Goal: Task Accomplishment & Management: Check status

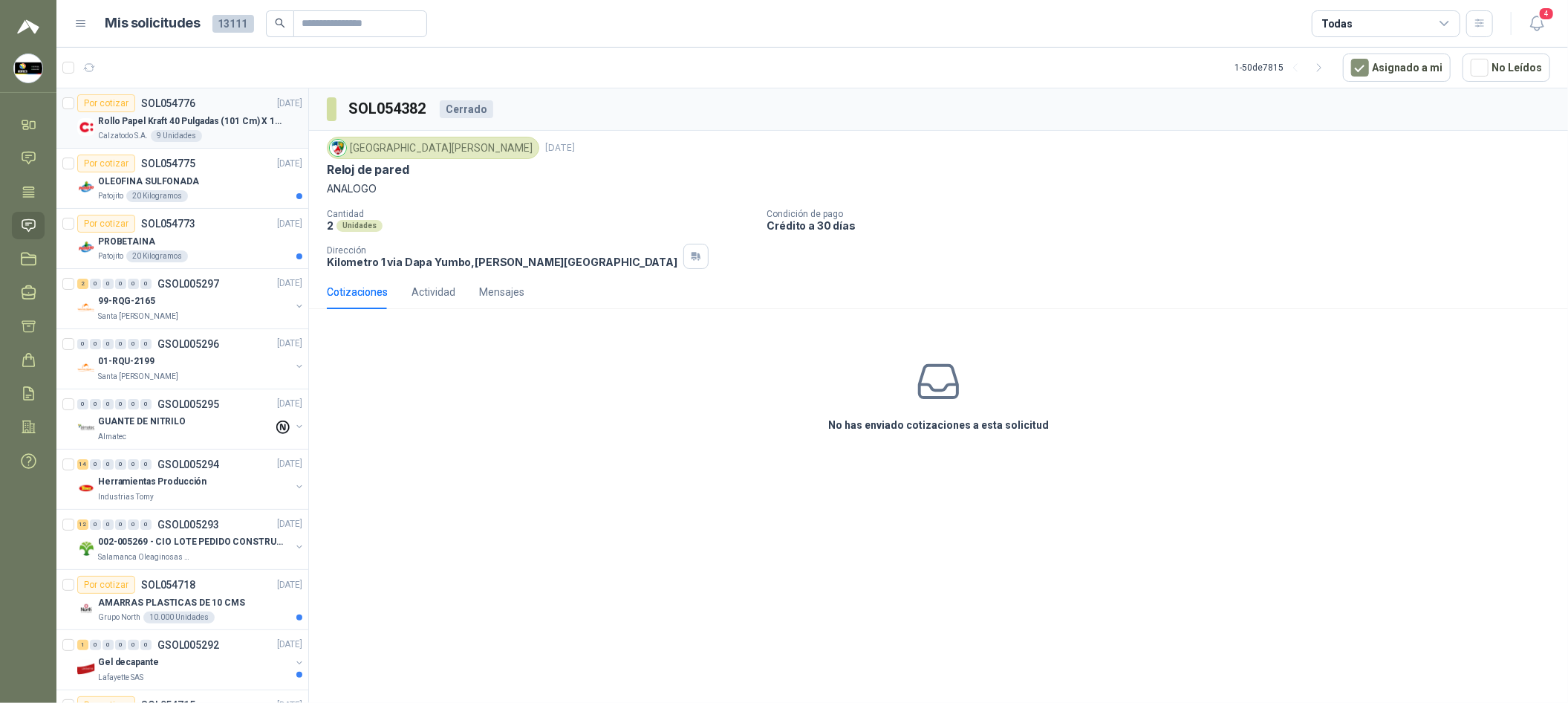
click at [254, 113] on div "Rollo Papel Kraft 40 Pulgadas (101 Cm) X 150 Mts 60 Gr" at bounding box center [199, 121] width 204 height 17
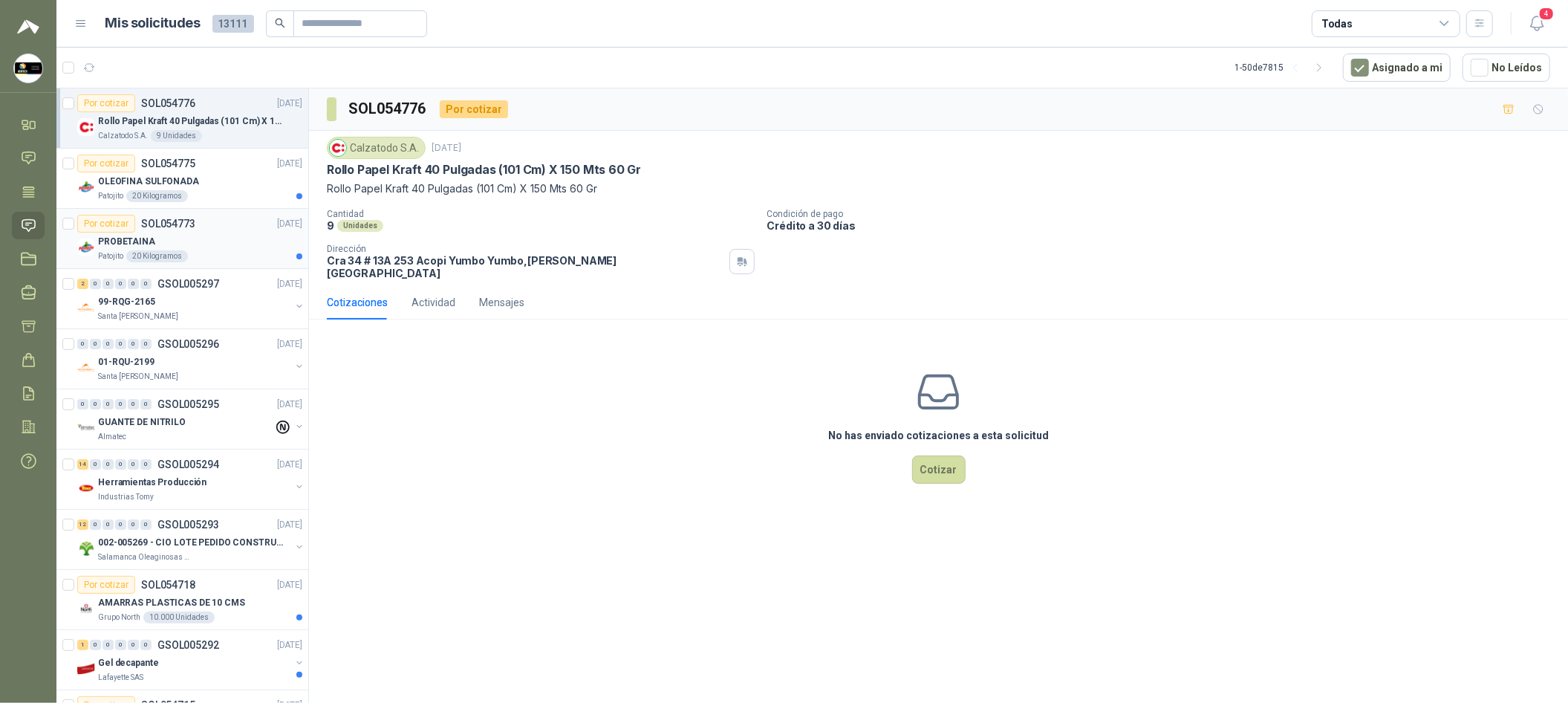
click at [235, 227] on div "Por cotizar SOL054773 [DATE]" at bounding box center [189, 223] width 225 height 17
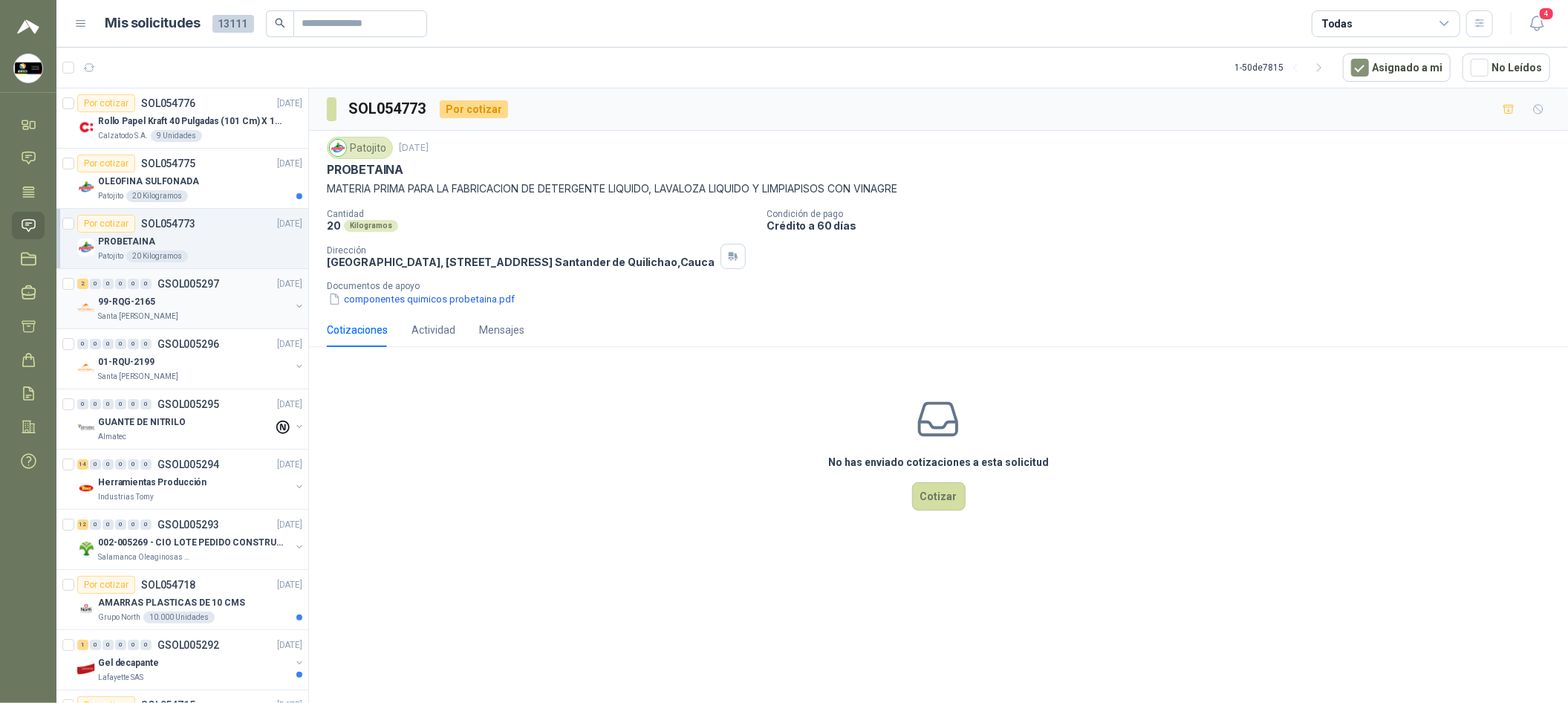
click at [228, 298] on div "99-RQG-2165" at bounding box center [194, 301] width 192 height 17
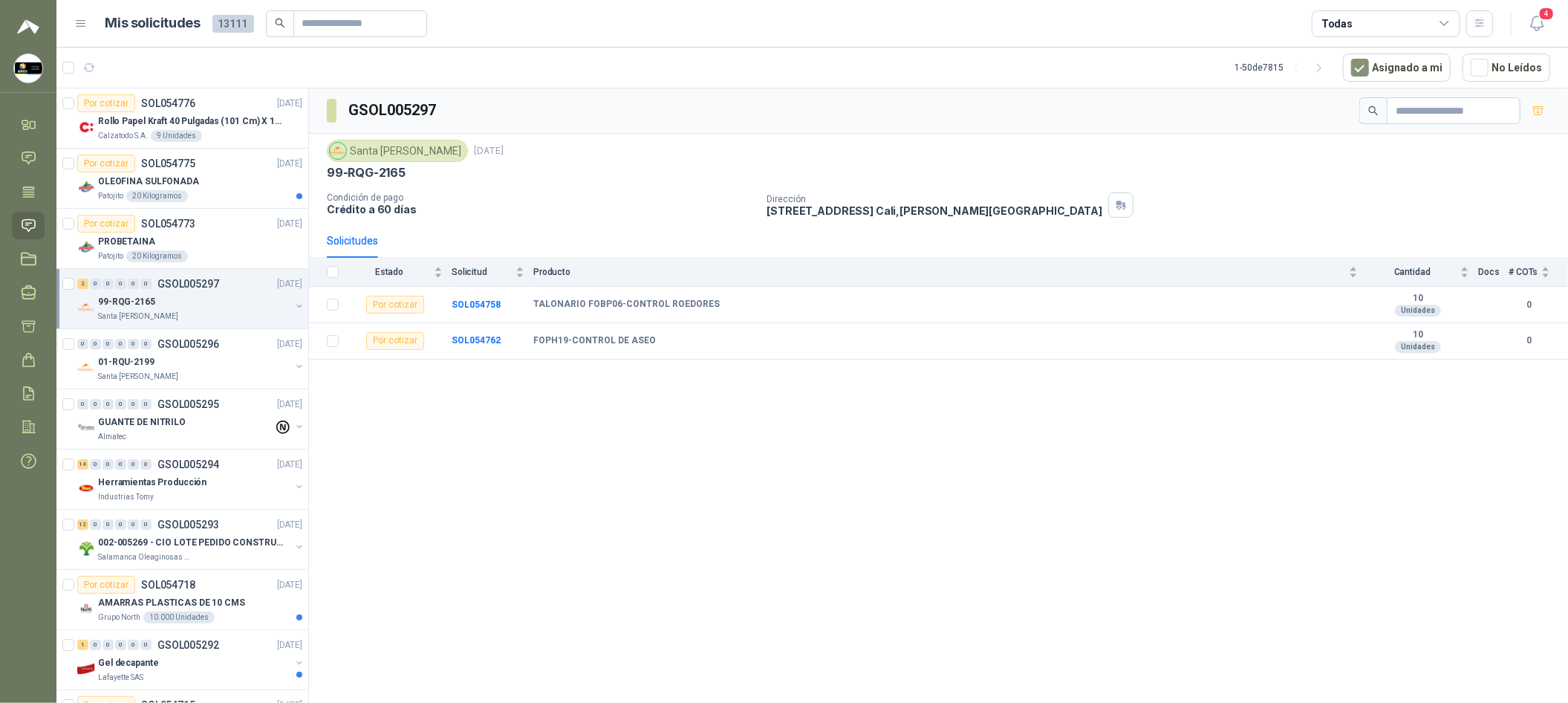
scroll to position [111, 0]
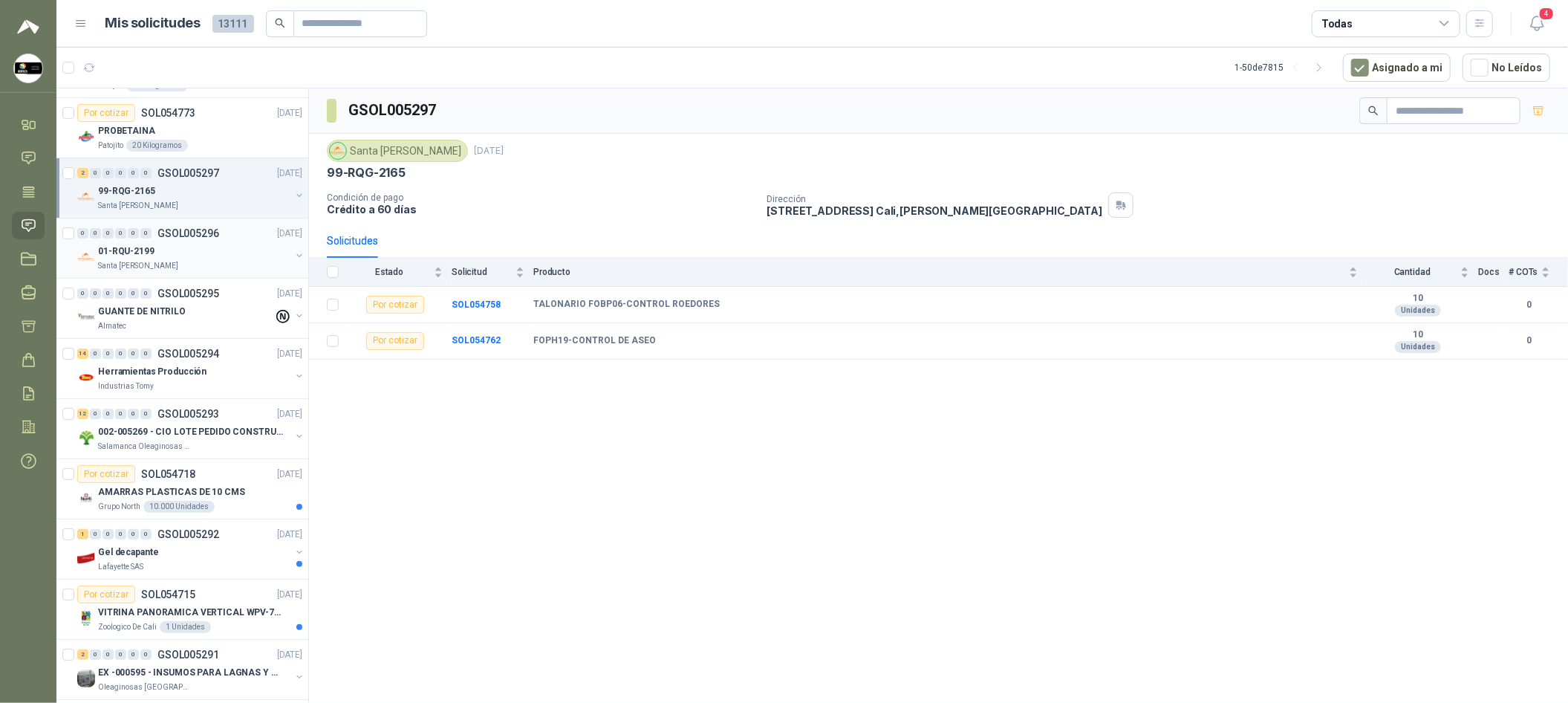
click at [227, 255] on div "01-RQU-2199" at bounding box center [194, 251] width 192 height 17
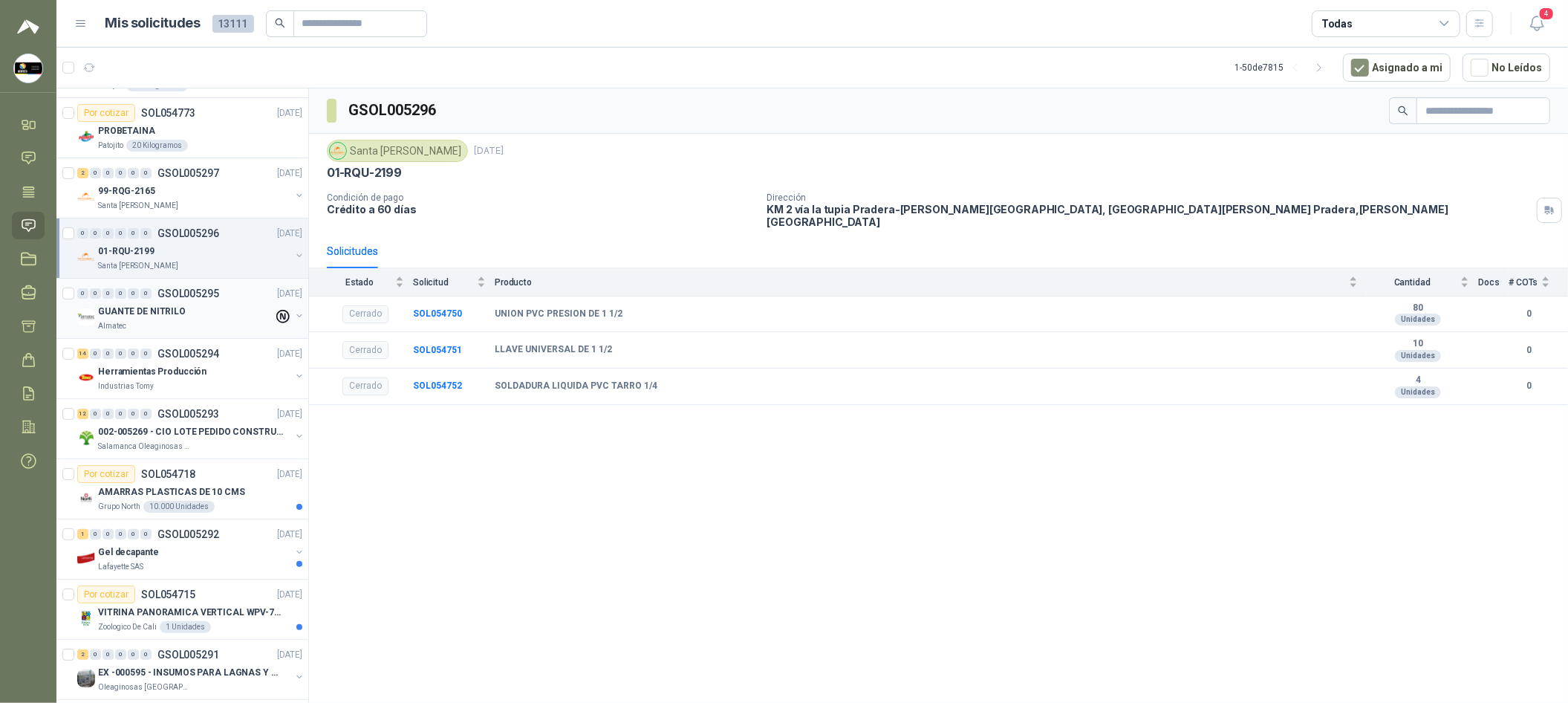
click at [250, 306] on div "GUANTE DE NITRILO" at bounding box center [186, 310] width 176 height 17
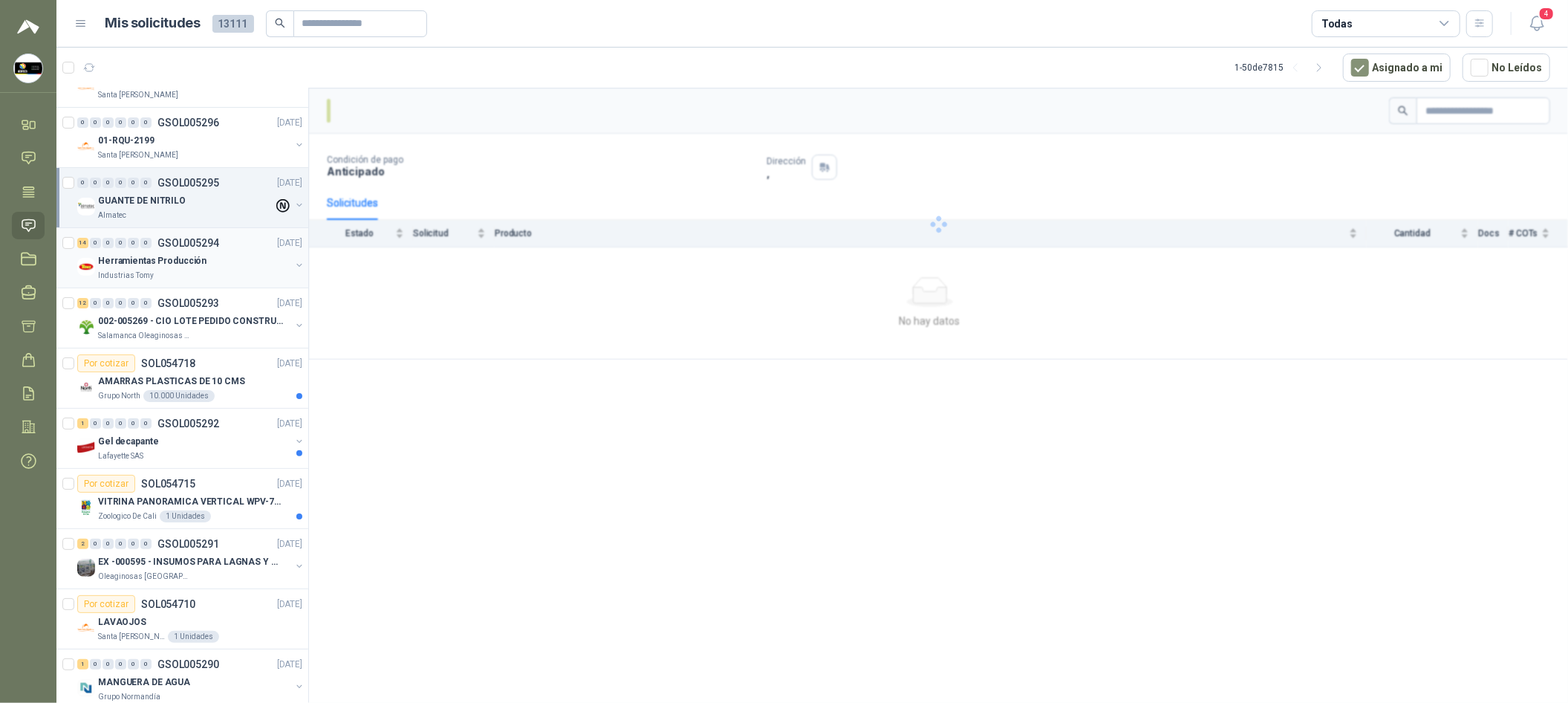
scroll to position [222, 0]
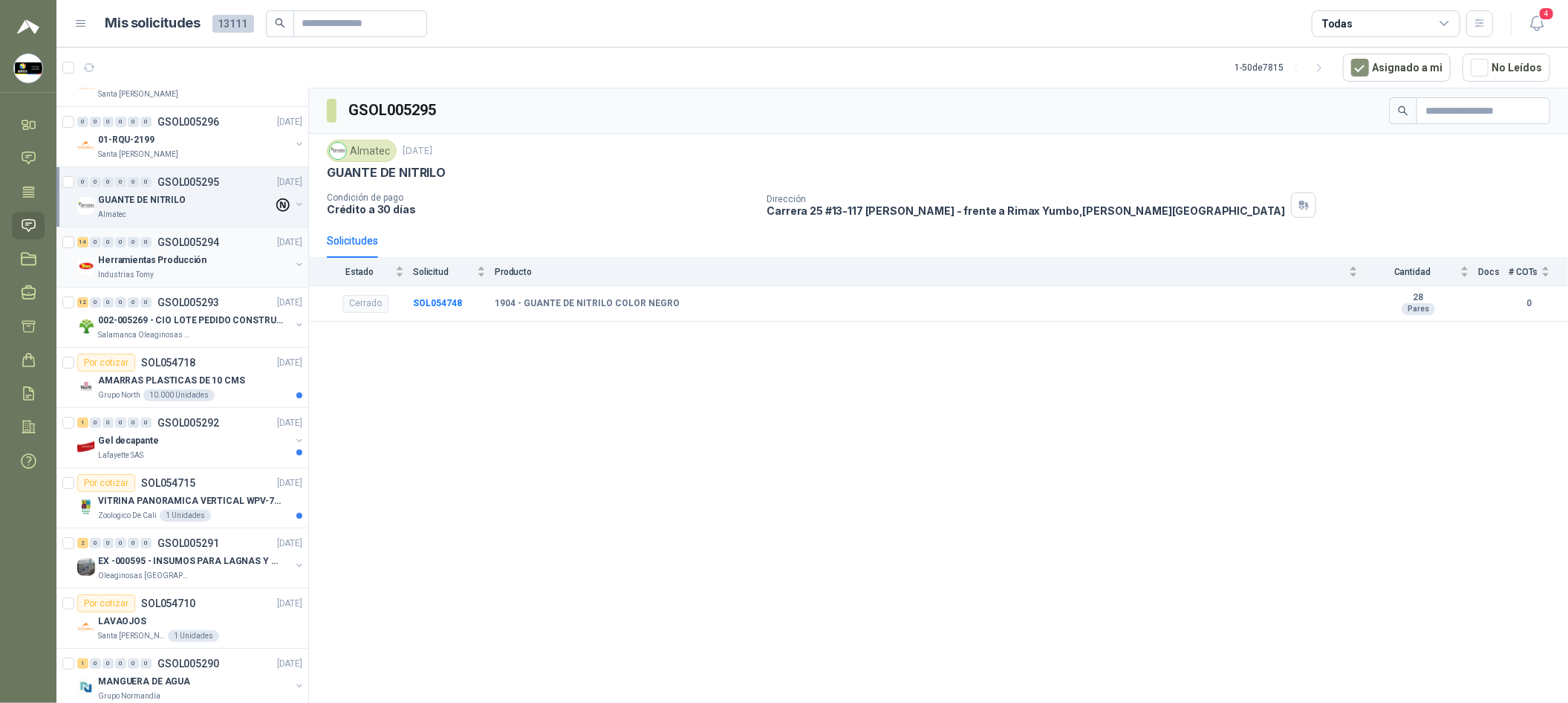
click at [261, 263] on div "Herramientas Producción" at bounding box center [194, 259] width 192 height 17
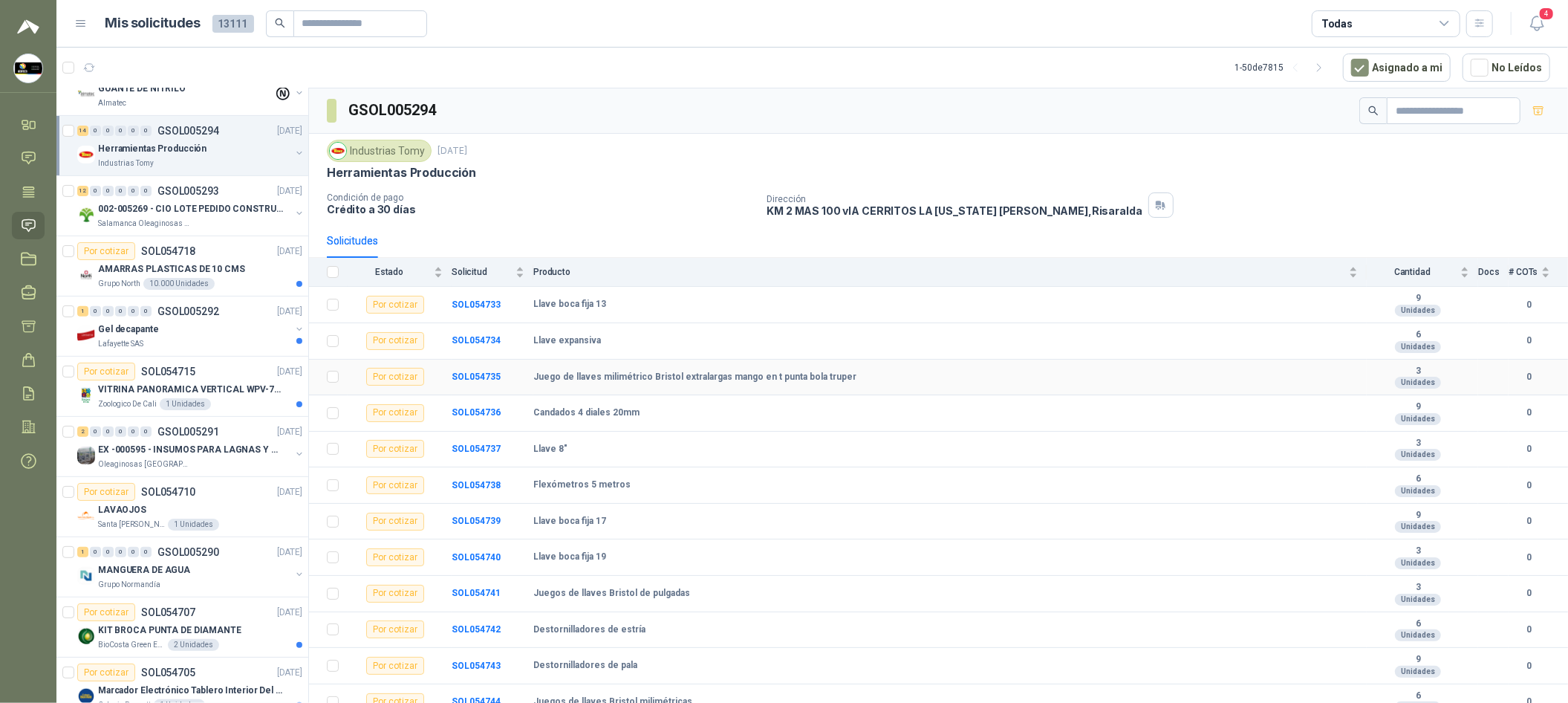
scroll to position [90, 0]
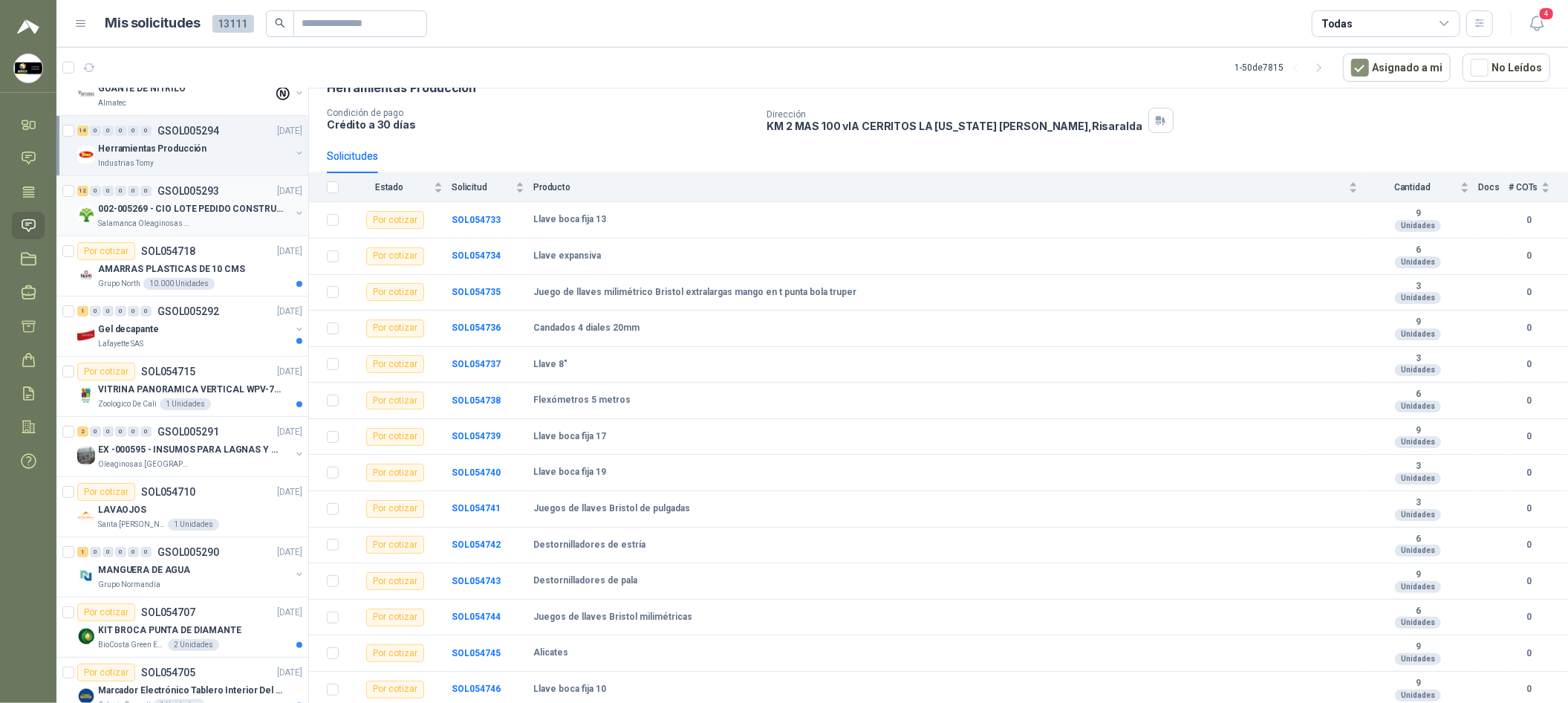
click at [224, 211] on p "002-005269 - CIO LOTE PEDIDO CONSTRUCCION" at bounding box center [190, 209] width 185 height 14
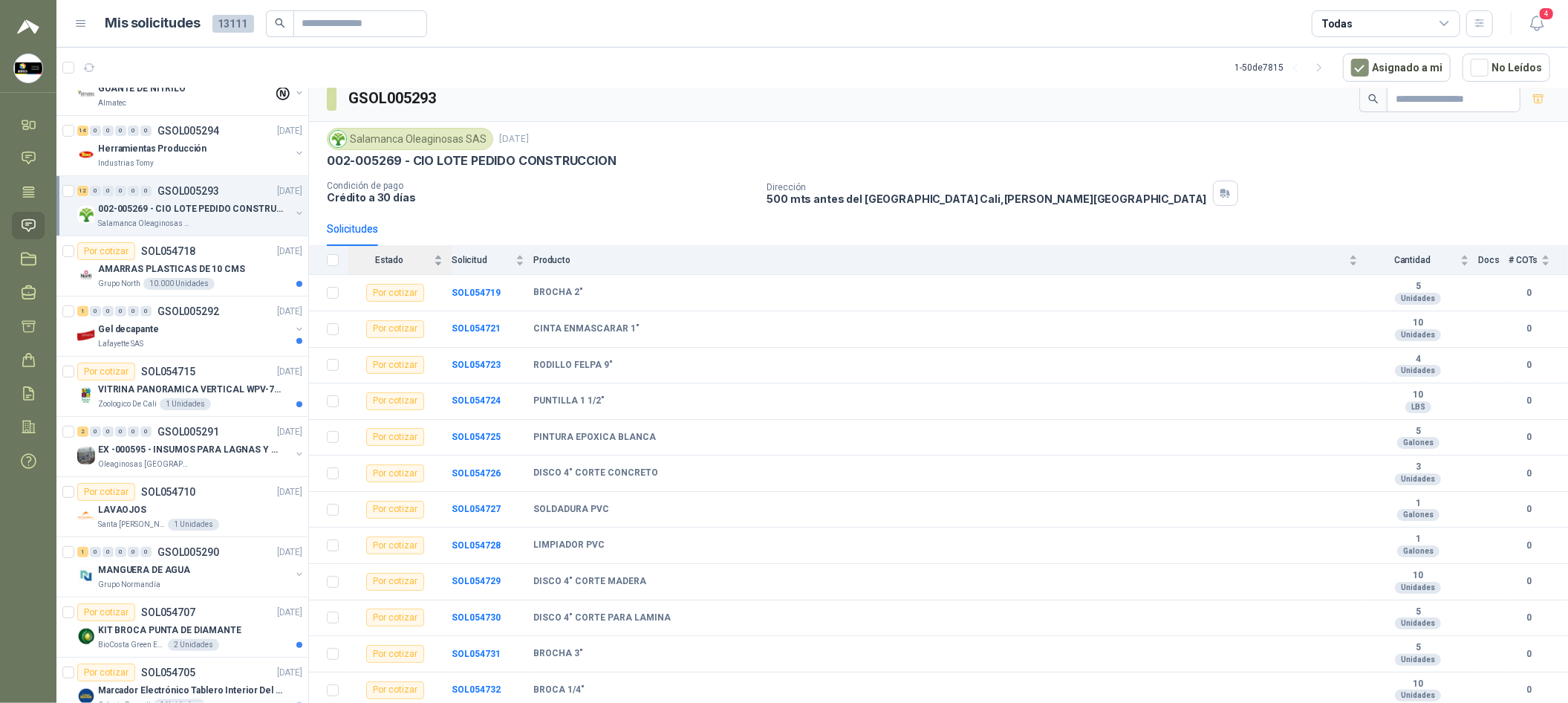
scroll to position [17, 0]
click at [223, 258] on div "Por cotizar SOL054718 [DATE]" at bounding box center [189, 251] width 225 height 17
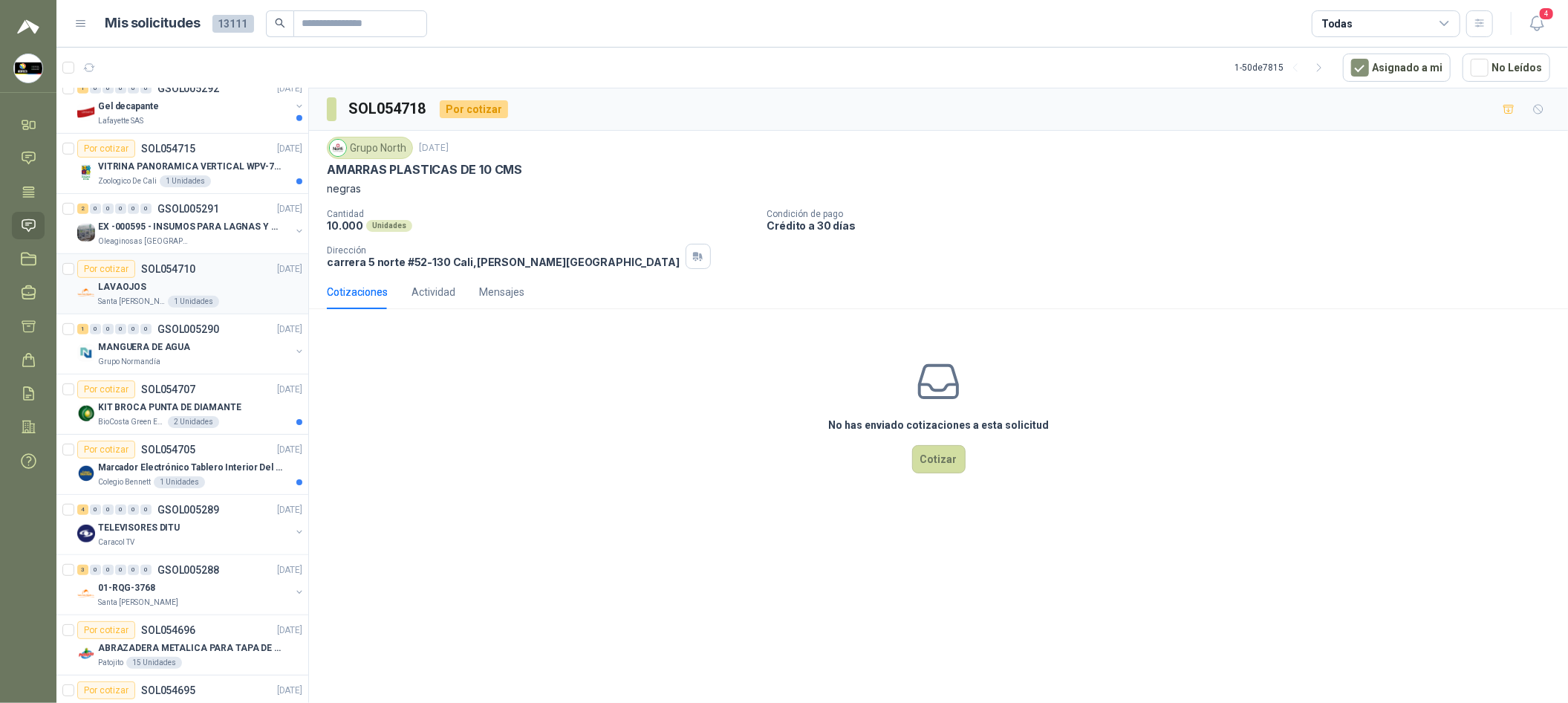
scroll to position [334, 0]
